Goal: Task Accomplishment & Management: Use online tool/utility

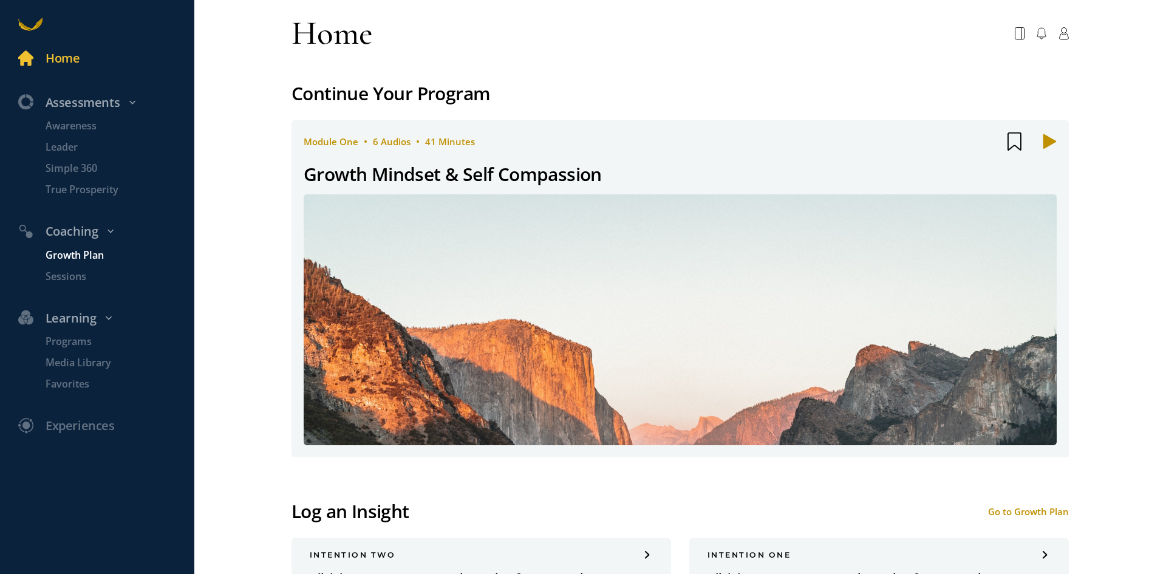
click at [87, 254] on p "Growth Plan" at bounding box center [119, 255] width 146 height 15
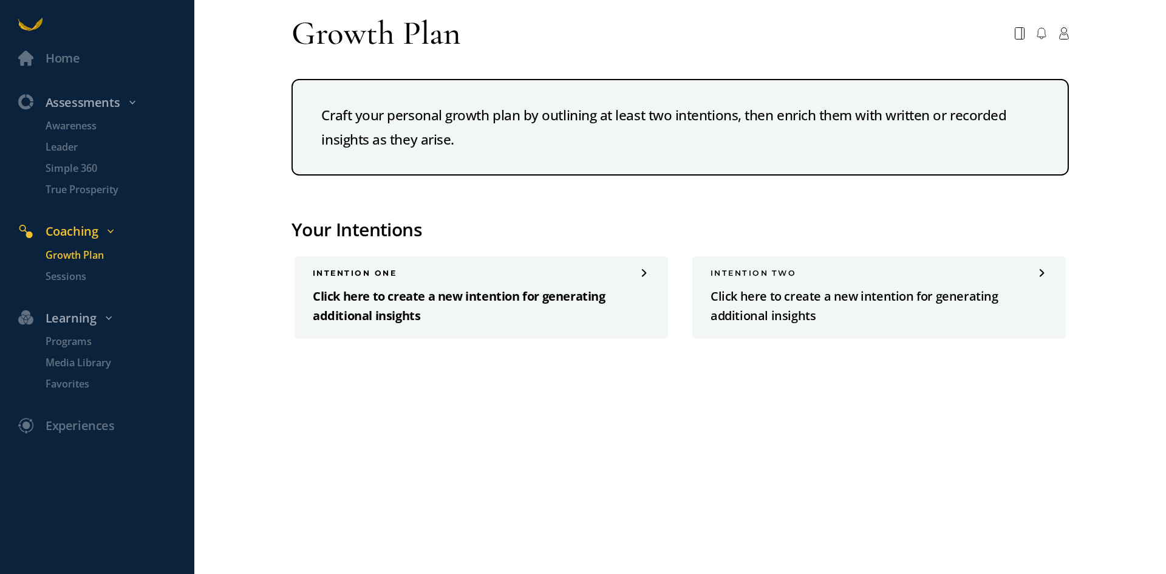
click at [349, 309] on p "Click here to create a new intention for generating additional insights" at bounding box center [481, 306] width 337 height 39
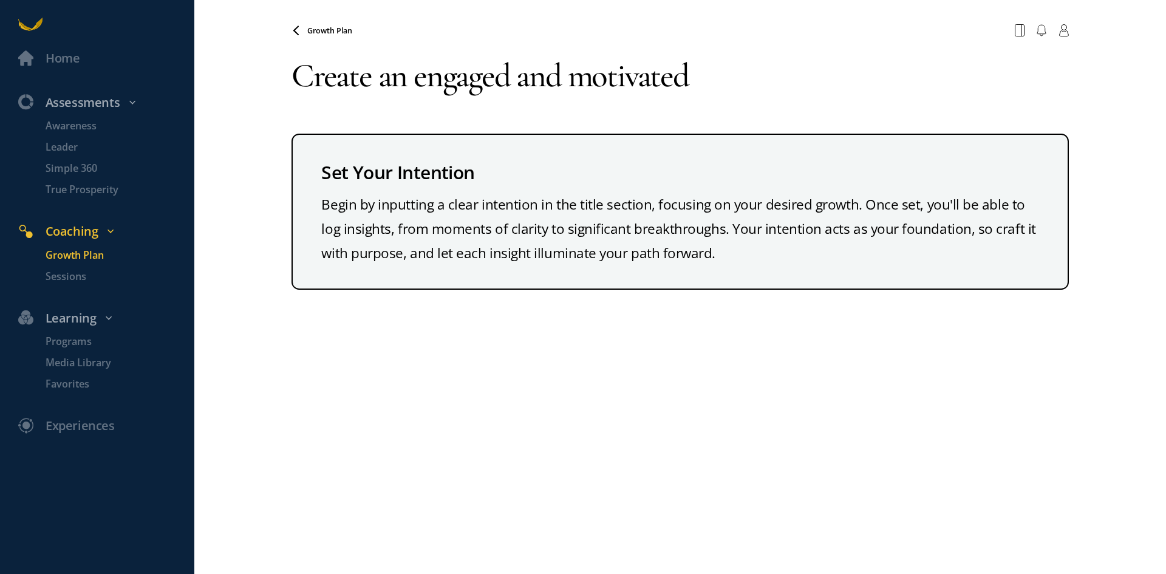
click at [710, 78] on textarea "Create an engaged and motivated" at bounding box center [679, 76] width 777 height 67
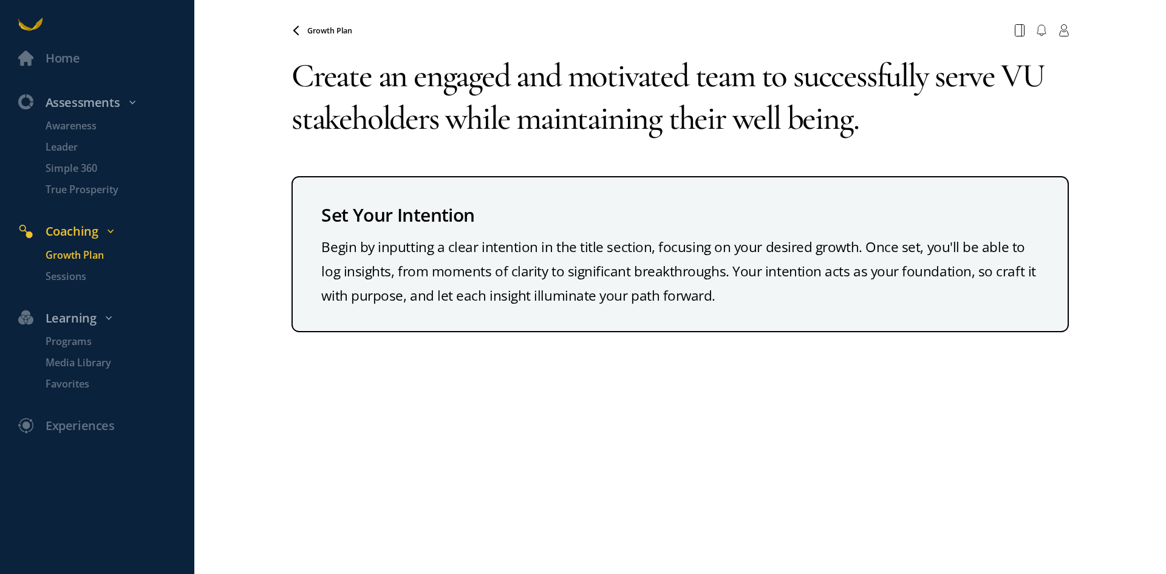
click at [480, 414] on div "Growth Plan Your browser does not support the audio element. Create an engaged …" at bounding box center [679, 287] width 777 height 574
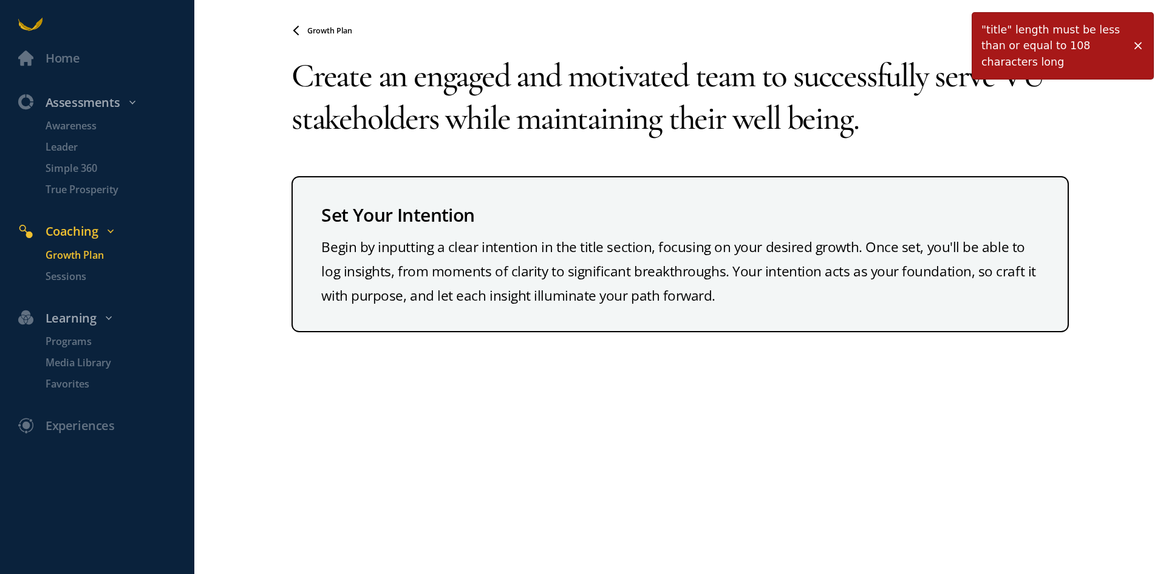
click at [408, 107] on textarea "Create an engaged and motivated team to successfully serve VU stakeholders whil…" at bounding box center [679, 97] width 777 height 109
click at [1135, 43] on span at bounding box center [1138, 45] width 12 height 12
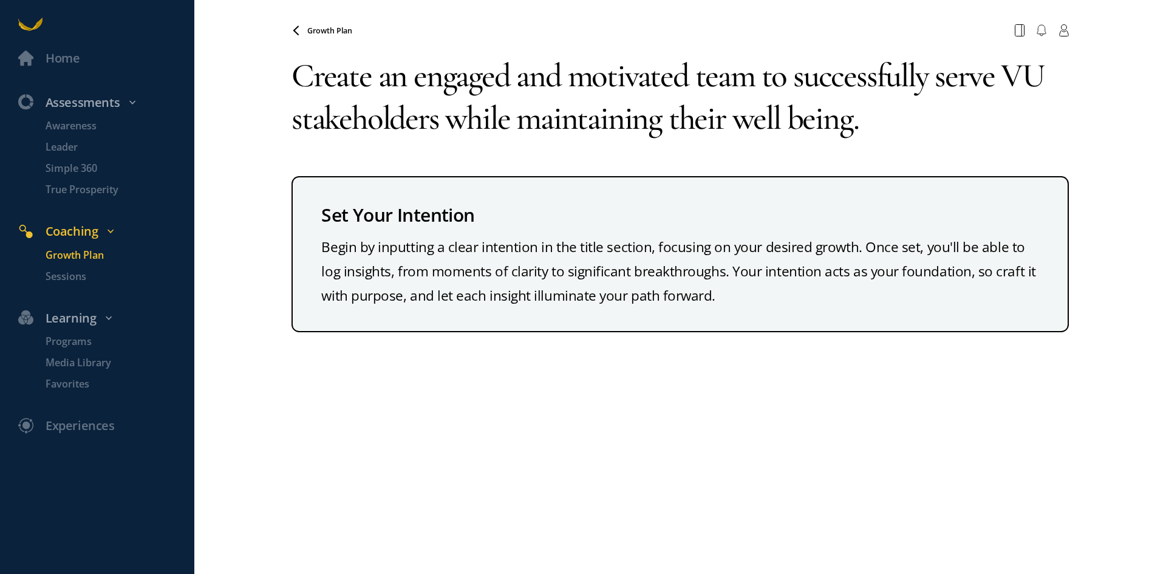
click at [413, 128] on textarea "Create an engaged and motivated team to successfully serve VU stakeholders whil…" at bounding box center [679, 97] width 777 height 109
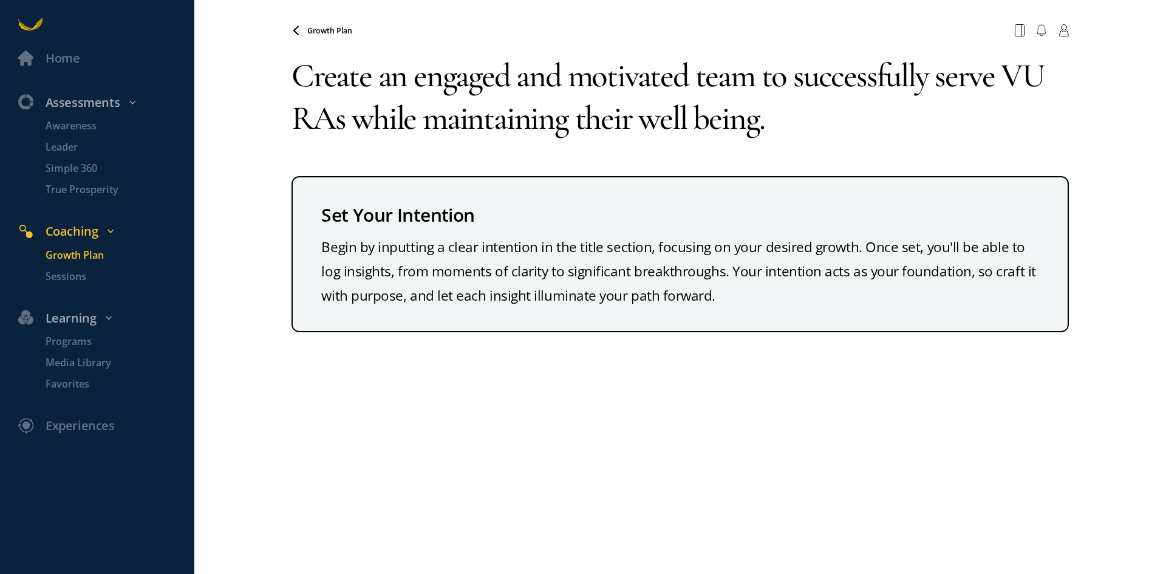
type textarea "Create an engaged and motivated team to successfully serve VU RAs while maintai…"
click at [472, 420] on div "Growth Plan Your browser does not support the audio element. Create an engaged …" at bounding box center [679, 287] width 777 height 574
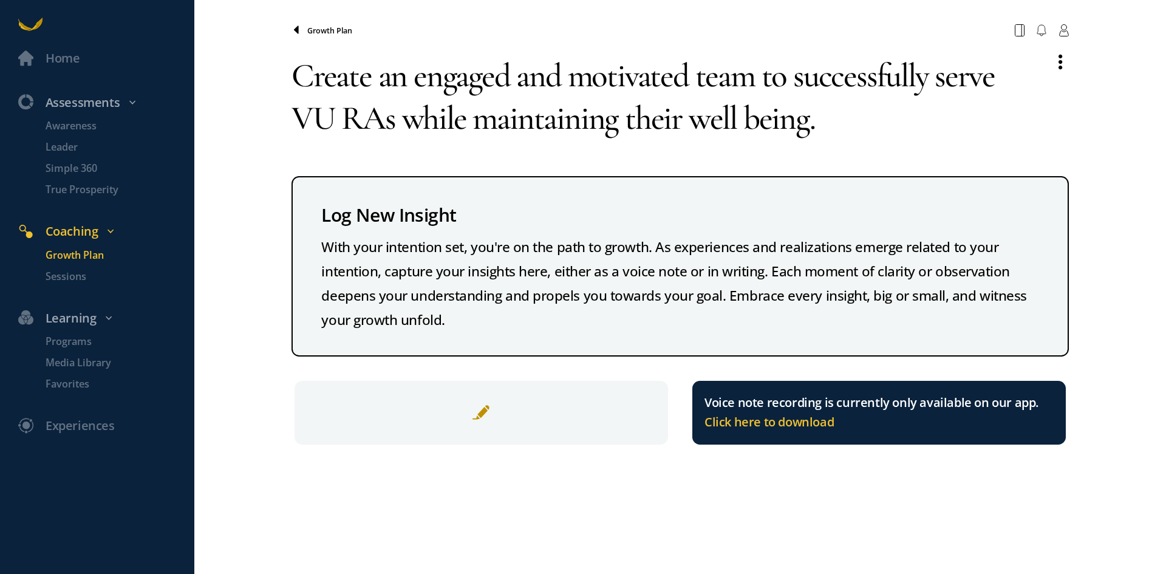
click at [292, 32] on icon at bounding box center [296, 31] width 10 height 10
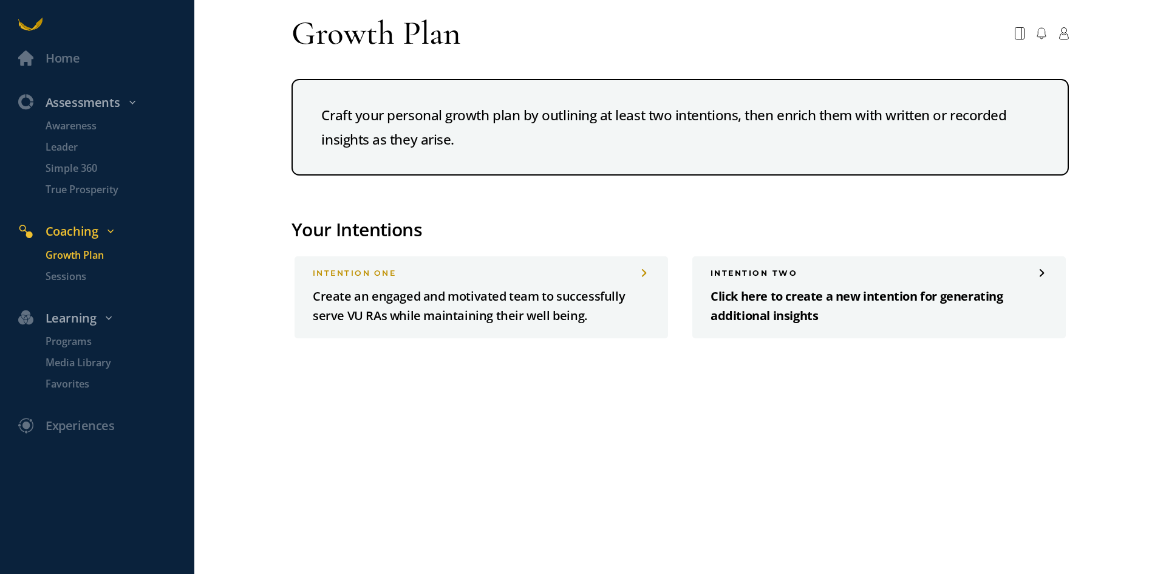
click at [787, 321] on p "Click here to create a new intention for generating additional insights" at bounding box center [878, 306] width 337 height 39
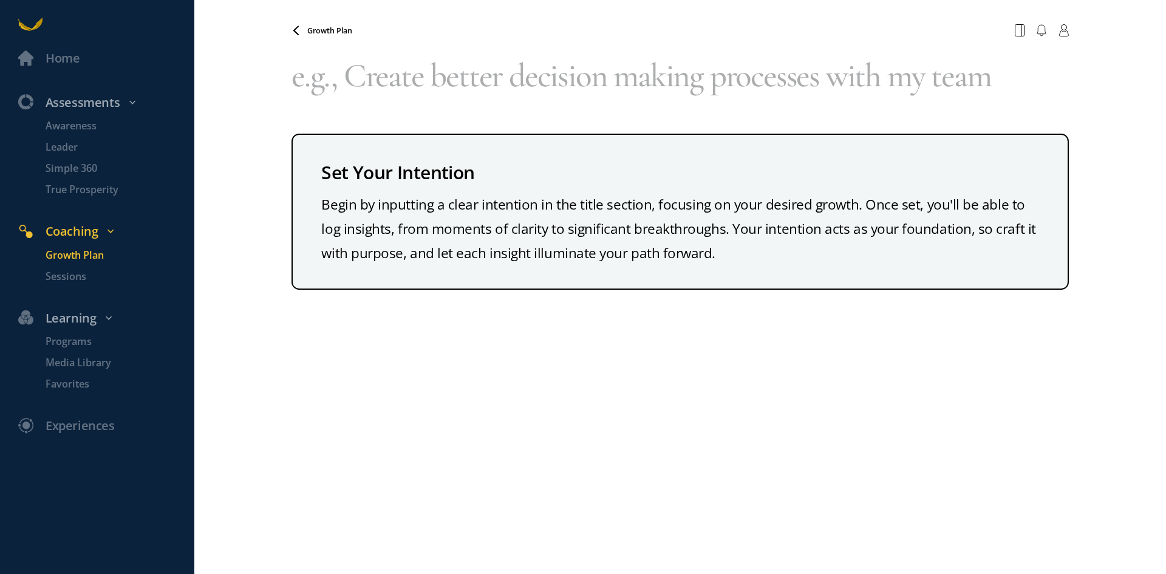
click at [576, 355] on div "Growth Plan Your browser does not support the audio element. Set Your Intention…" at bounding box center [679, 287] width 777 height 574
click at [491, 77] on textarea at bounding box center [679, 76] width 777 height 67
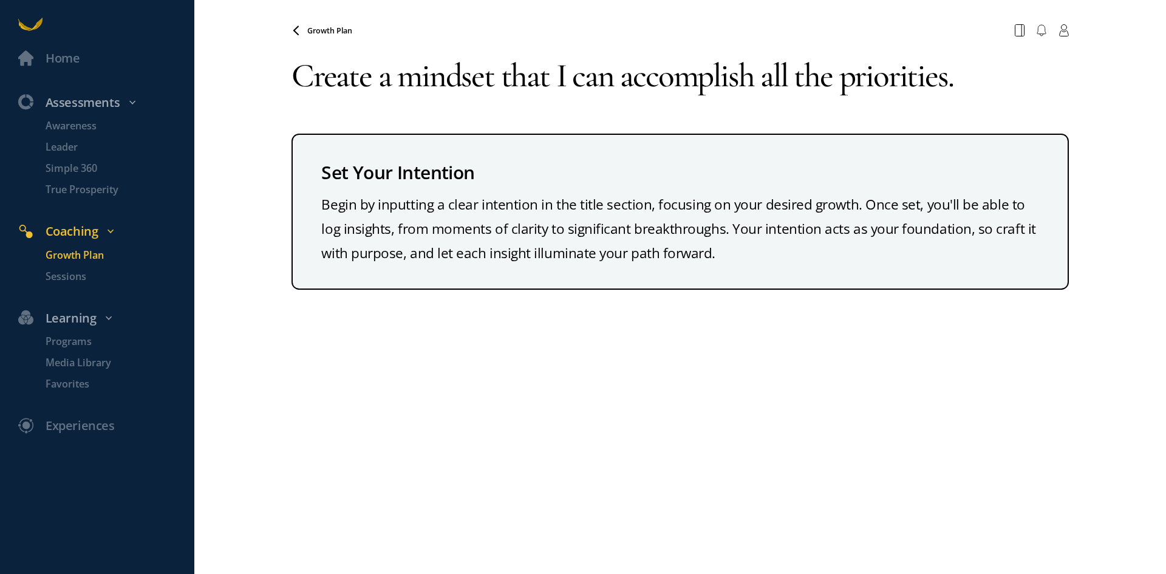
type textarea "Create a mindset that I can accomplish all the priorities."
click at [292, 460] on div "Growth Plan Your browser does not support the audio element. Create a mindset t…" at bounding box center [679, 287] width 777 height 574
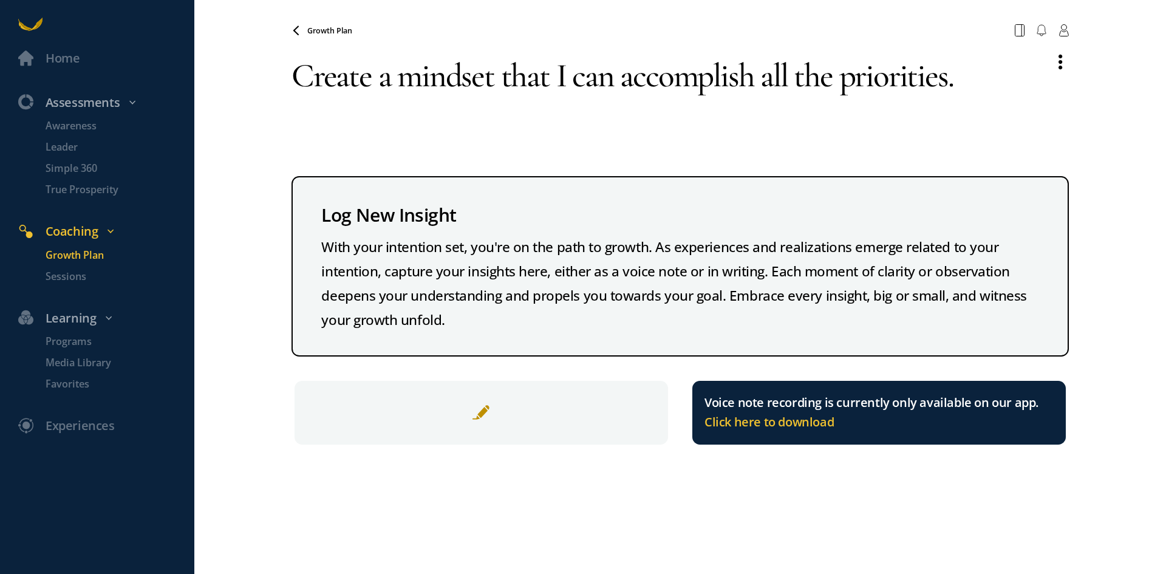
click at [491, 426] on div at bounding box center [480, 413] width 373 height 64
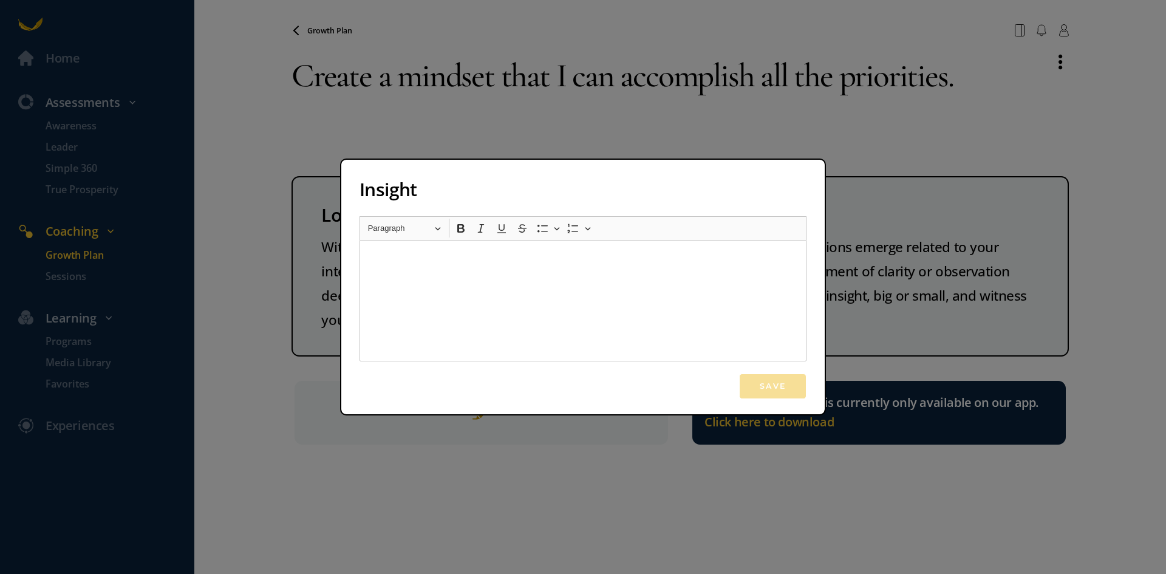
click at [644, 473] on div "Insight Rich Text Editor Heading Paragraph Paragraph Heading 1 Heading 2 Headin…" at bounding box center [583, 287] width 1166 height 574
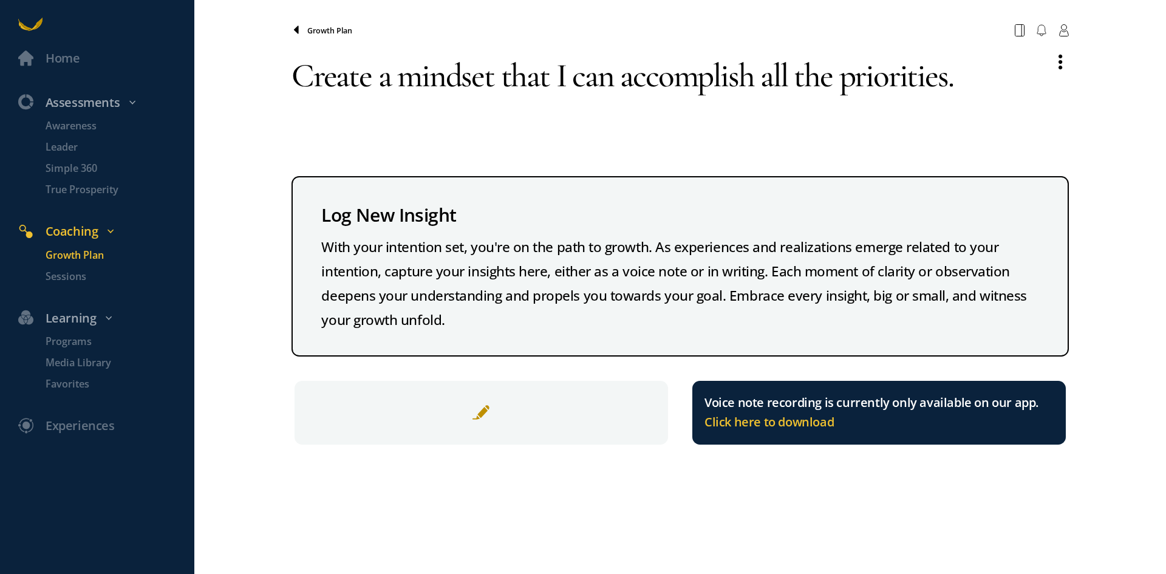
click at [297, 31] on icon at bounding box center [296, 30] width 5 height 8
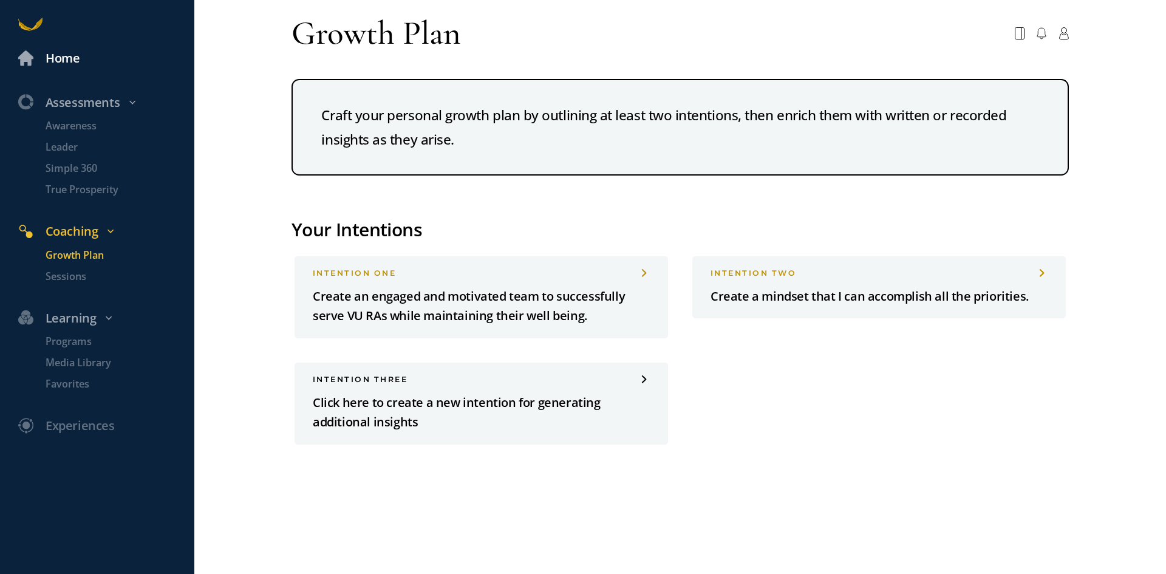
click at [61, 60] on div "Home" at bounding box center [63, 59] width 34 height 20
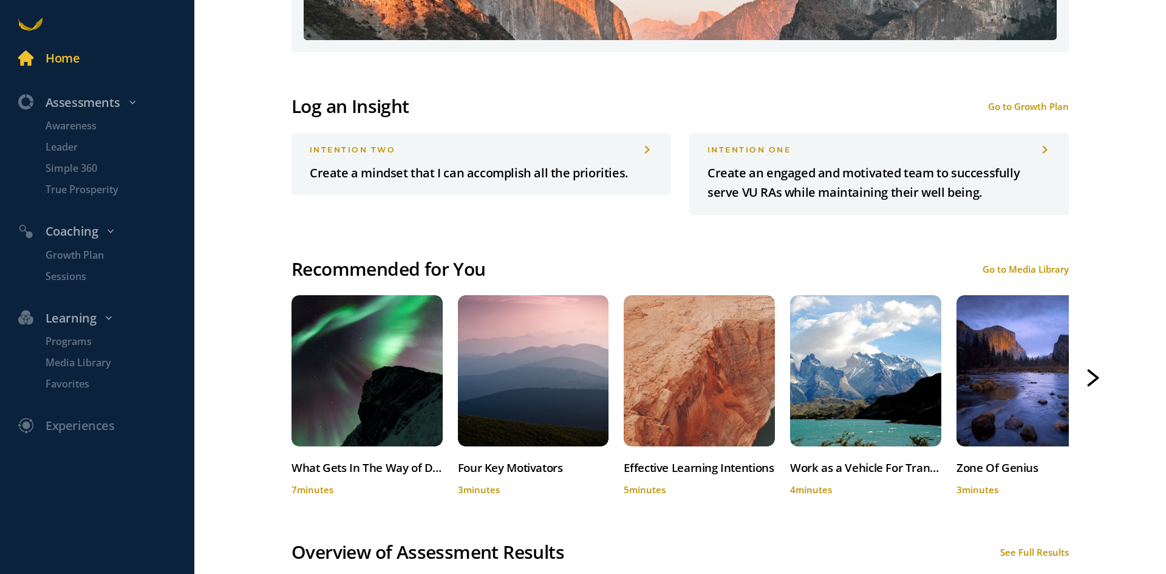
scroll to position [729, 0]
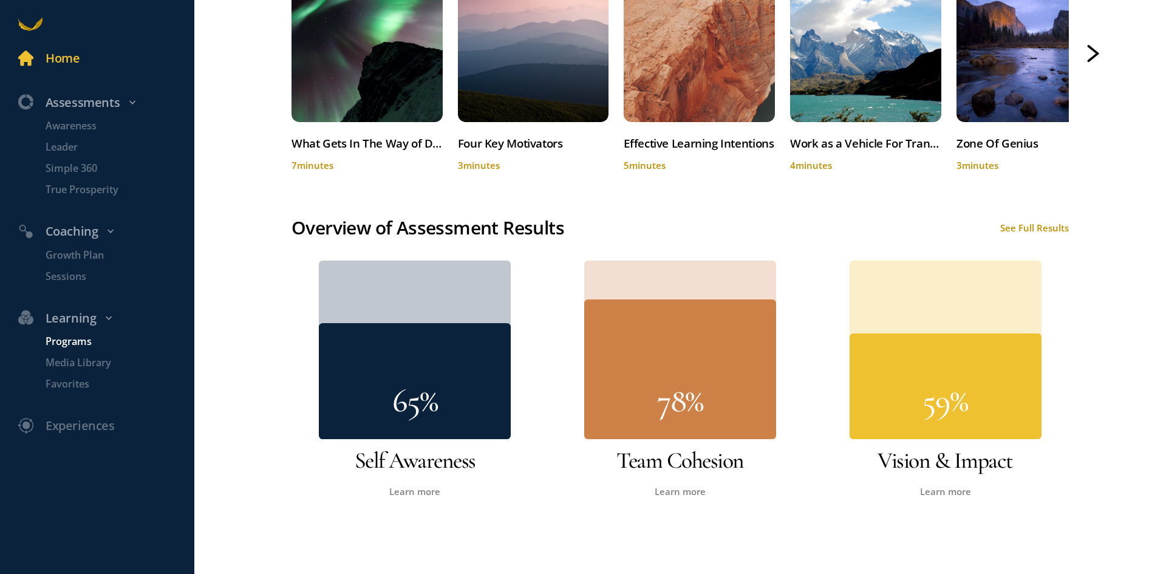
click at [69, 342] on p "Programs" at bounding box center [119, 341] width 146 height 15
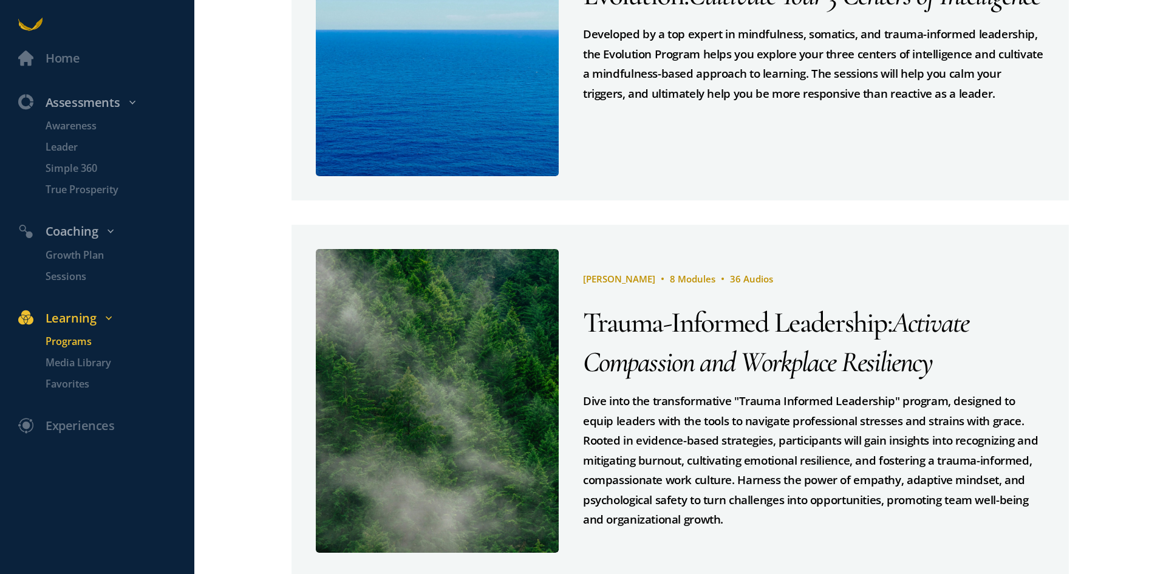
scroll to position [1013, 0]
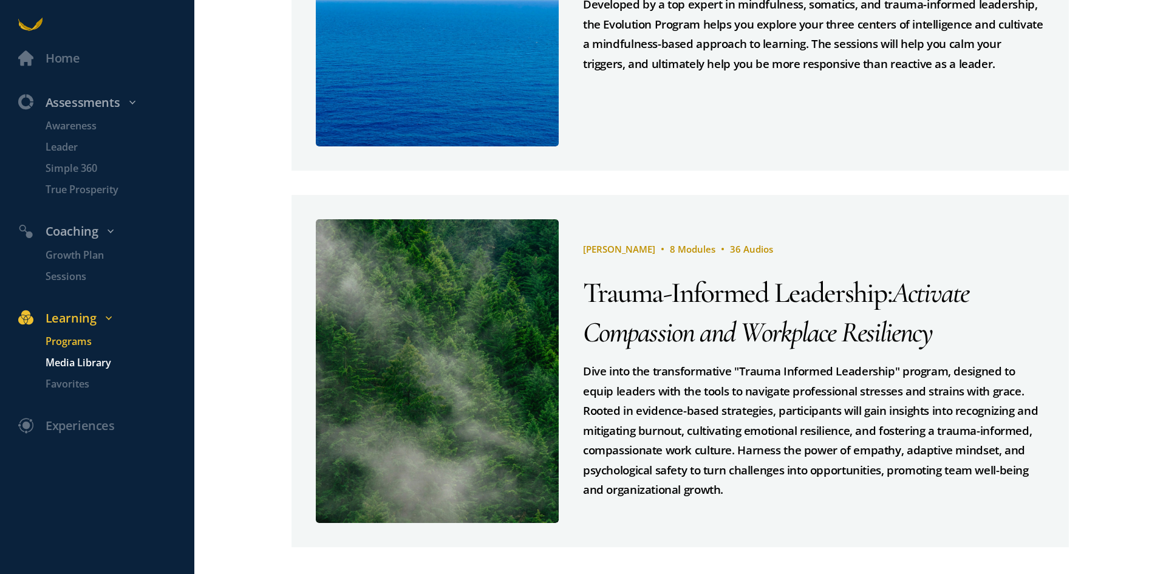
click at [110, 361] on p "Media Library" at bounding box center [119, 362] width 146 height 15
